Goal: Information Seeking & Learning: Learn about a topic

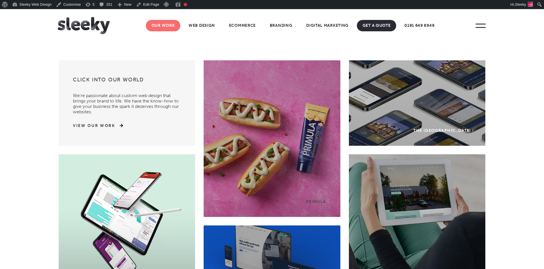
click at [168, 29] on link "Our Work" at bounding box center [163, 25] width 35 height 11
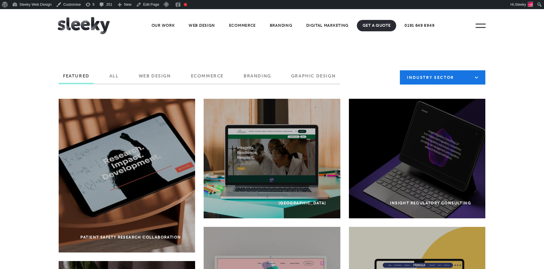
click at [422, 74] on select "Industry Sector B2B B2C Beauty & Wellbeing Blog Charity & Non-Profit Constructi…" at bounding box center [443, 77] width 86 height 14
select select "https://www.sleeky.co.uk/project-tag/gaming/"
click at [400, 70] on select "Industry Sector B2B B2C Beauty & Wellbeing Blog Charity & Non-Profit Constructi…" at bounding box center [443, 77] width 86 height 14
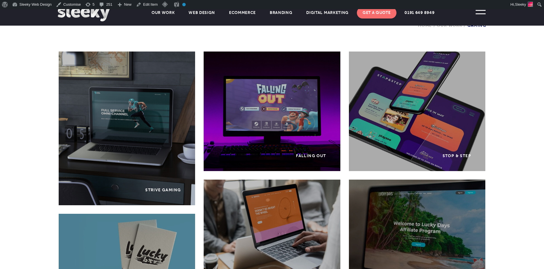
scroll to position [151, 0]
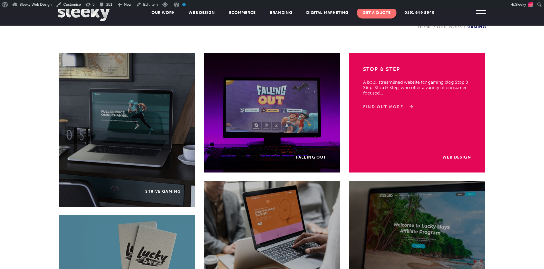
click at [390, 106] on link "Find Out More" at bounding box center [387, 107] width 48 height 6
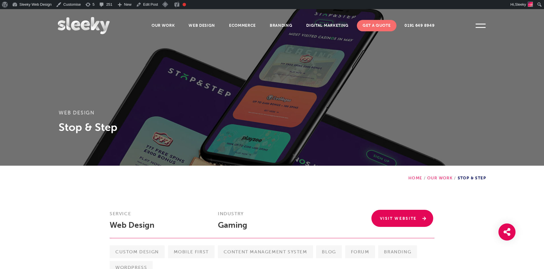
click at [392, 214] on link "Visit Website" at bounding box center [403, 218] width 62 height 17
